Goal: Task Accomplishment & Management: Complete application form

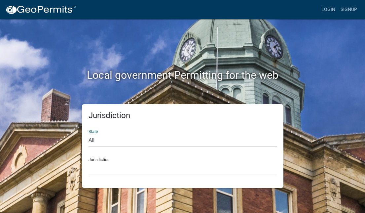
click at [91, 140] on select "All [US_STATE] [US_STATE] [US_STATE] [US_STATE] [US_STATE] [US_STATE] [US_STATE…" at bounding box center [183, 141] width 188 height 14
select select "[US_STATE]"
click at [89, 134] on select "All [US_STATE] [US_STATE] [US_STATE] [US_STATE] [US_STATE] [US_STATE] [US_STATE…" at bounding box center [183, 141] width 188 height 14
click at [101, 159] on div "Jurisdiction City of [GEOGRAPHIC_DATA], [US_STATE] City of [GEOGRAPHIC_DATA], […" at bounding box center [183, 163] width 188 height 23
click at [101, 160] on div "Jurisdiction City of [GEOGRAPHIC_DATA], [US_STATE] City of [GEOGRAPHIC_DATA], […" at bounding box center [183, 163] width 188 height 23
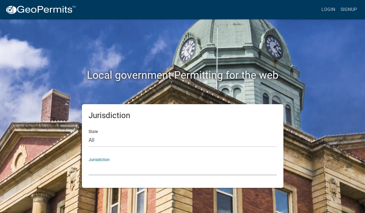
click at [100, 163] on select "City of [GEOGRAPHIC_DATA], [US_STATE] City of [GEOGRAPHIC_DATA], [US_STATE] Cit…" at bounding box center [183, 169] width 188 height 14
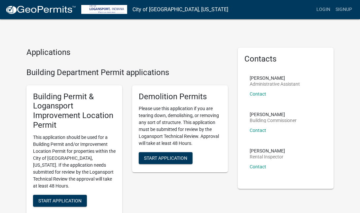
click at [234, 114] on div "Contacts [PERSON_NAME] Administrative Assistant Contact [PERSON_NAME] Building …" at bounding box center [286, 118] width 106 height 141
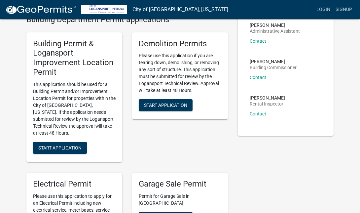
scroll to position [40, 0]
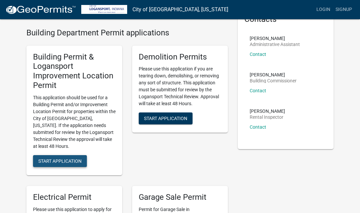
click at [65, 158] on span "Start Application" at bounding box center [59, 160] width 43 height 5
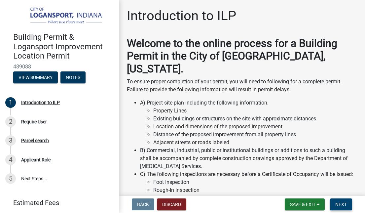
click at [343, 205] on span "Next" at bounding box center [342, 204] width 12 height 5
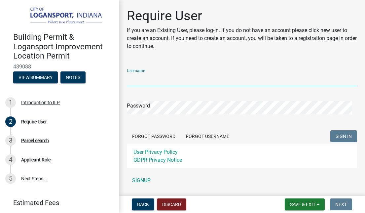
click at [130, 78] on input "Username" at bounding box center [242, 80] width 230 height 14
type input "lobo roofing llc"
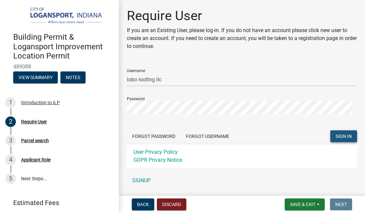
click at [345, 137] on span "SIGN IN" at bounding box center [344, 136] width 16 height 5
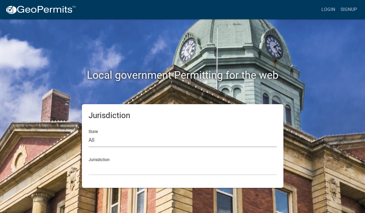
click at [91, 139] on select "All [US_STATE] [US_STATE] [US_STATE] [US_STATE] [US_STATE] [US_STATE] [US_STATE…" at bounding box center [183, 141] width 188 height 14
select select "[US_STATE]"
click at [89, 134] on select "All [US_STATE] [US_STATE] [US_STATE] [US_STATE] [US_STATE] [US_STATE] [US_STATE…" at bounding box center [183, 141] width 188 height 14
click at [98, 161] on div "Jurisdiction City of [GEOGRAPHIC_DATA], [US_STATE] City of [GEOGRAPHIC_DATA], […" at bounding box center [183, 163] width 188 height 23
click at [102, 169] on select "City of [GEOGRAPHIC_DATA], [US_STATE] City of [GEOGRAPHIC_DATA], [US_STATE] Cit…" at bounding box center [183, 169] width 188 height 14
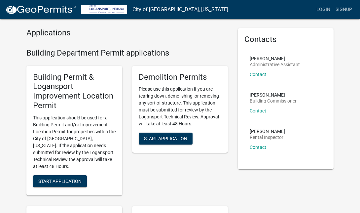
scroll to position [6, 0]
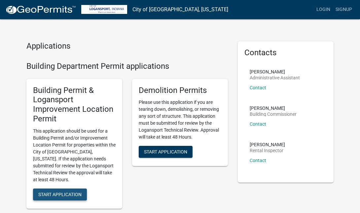
click at [58, 191] on span "Start Application" at bounding box center [59, 193] width 43 height 5
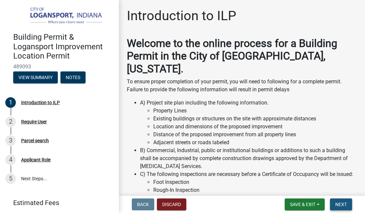
click at [343, 206] on span "Next" at bounding box center [342, 204] width 12 height 5
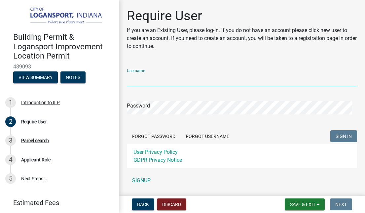
click at [148, 79] on input "Username" at bounding box center [242, 80] width 230 height 14
